Goal: Browse casually

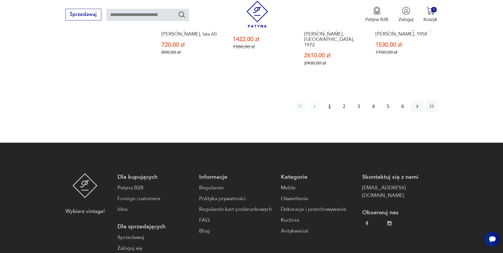
scroll to position [699, 0]
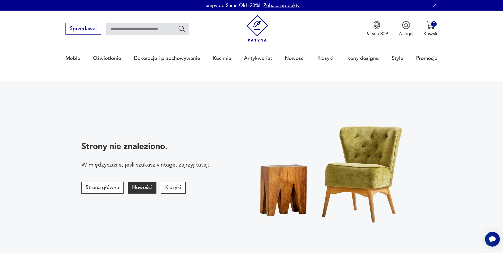
click at [134, 191] on button "Nowości" at bounding box center [142, 188] width 29 height 12
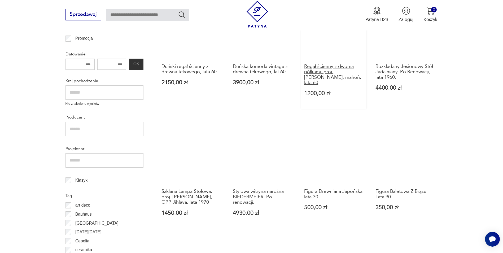
scroll to position [89, 0]
